Goal: Task Accomplishment & Management: Use online tool/utility

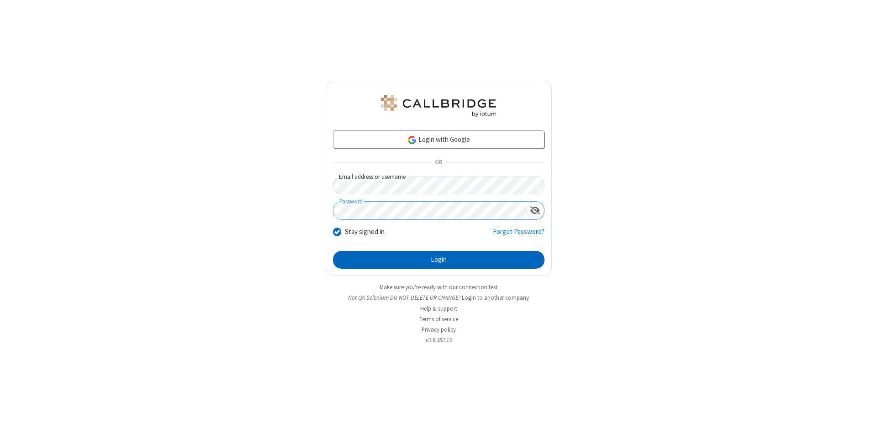
click at [438, 260] on button "Login" at bounding box center [438, 260] width 211 height 18
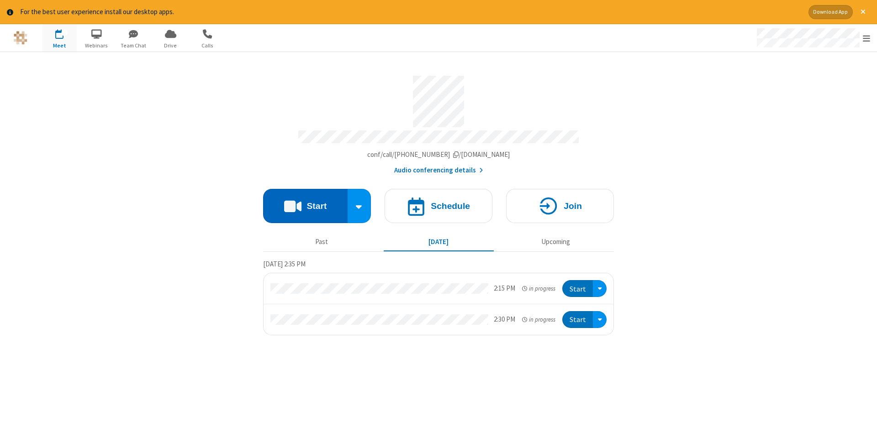
click at [305, 203] on button "Start" at bounding box center [305, 206] width 84 height 34
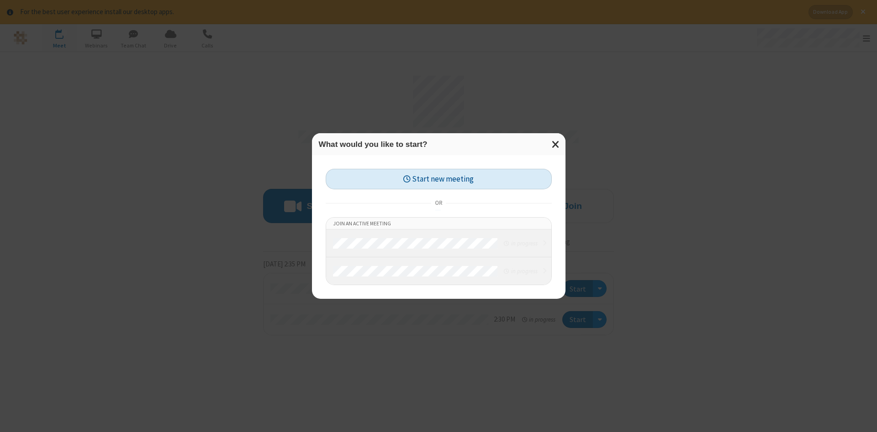
click at [438, 179] on button "Start new meeting" at bounding box center [439, 179] width 226 height 21
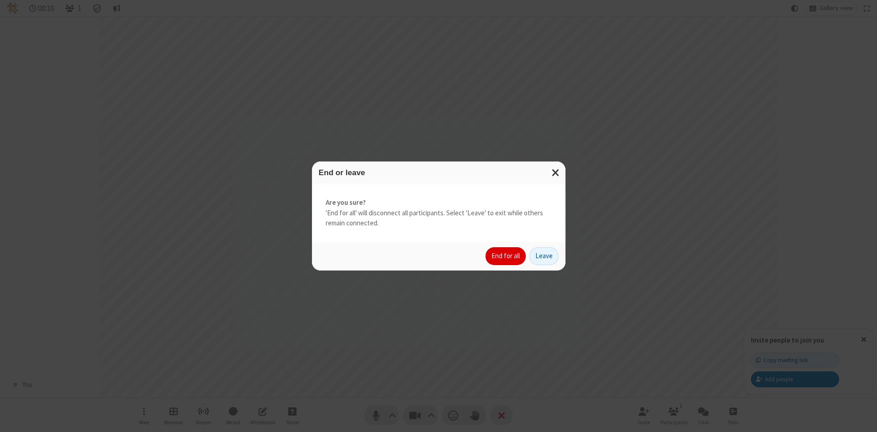
click at [506, 256] on button "End for all" at bounding box center [505, 256] width 40 height 18
